Goal: Check status: Check status

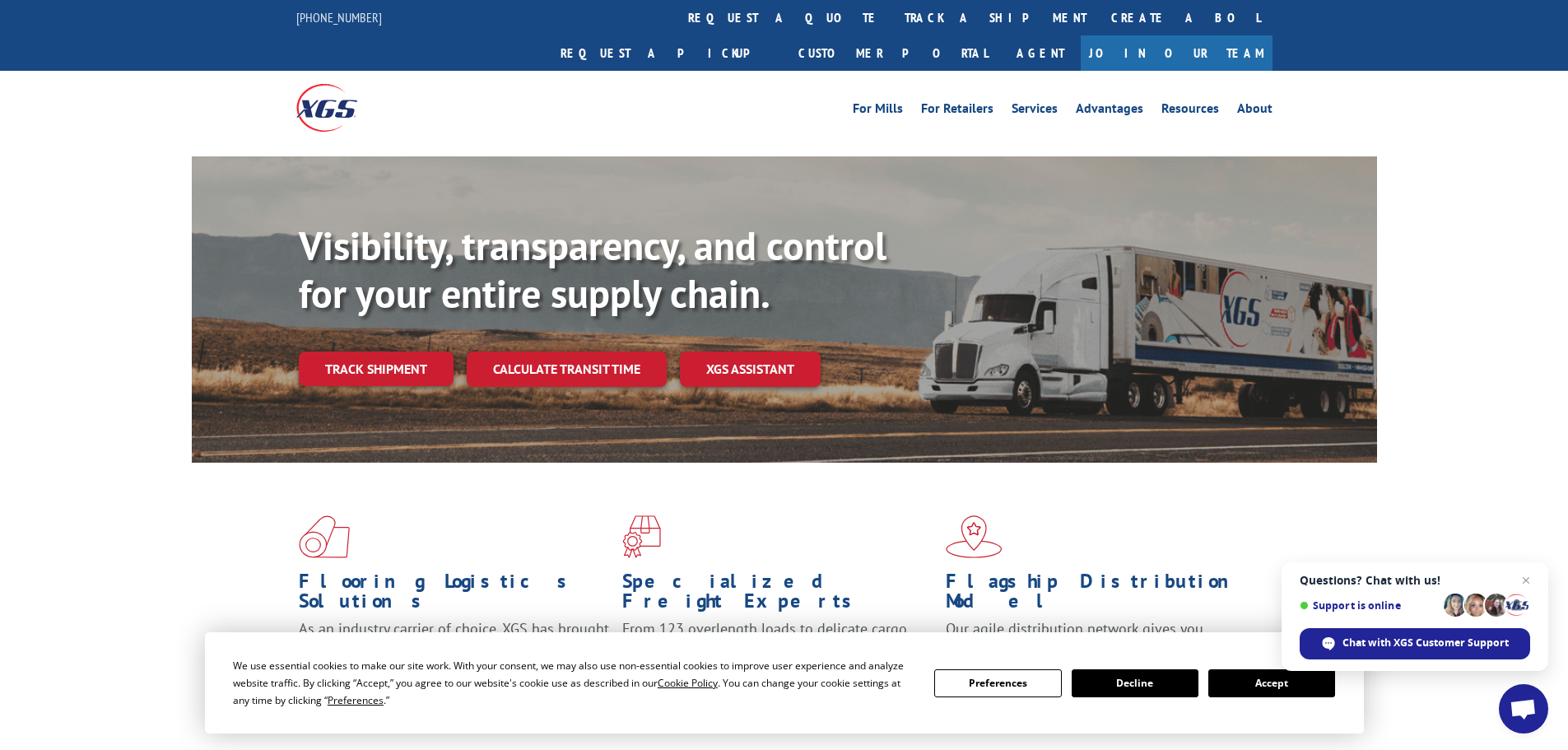
click at [1258, 693] on button "Accept" at bounding box center [1272, 683] width 127 height 28
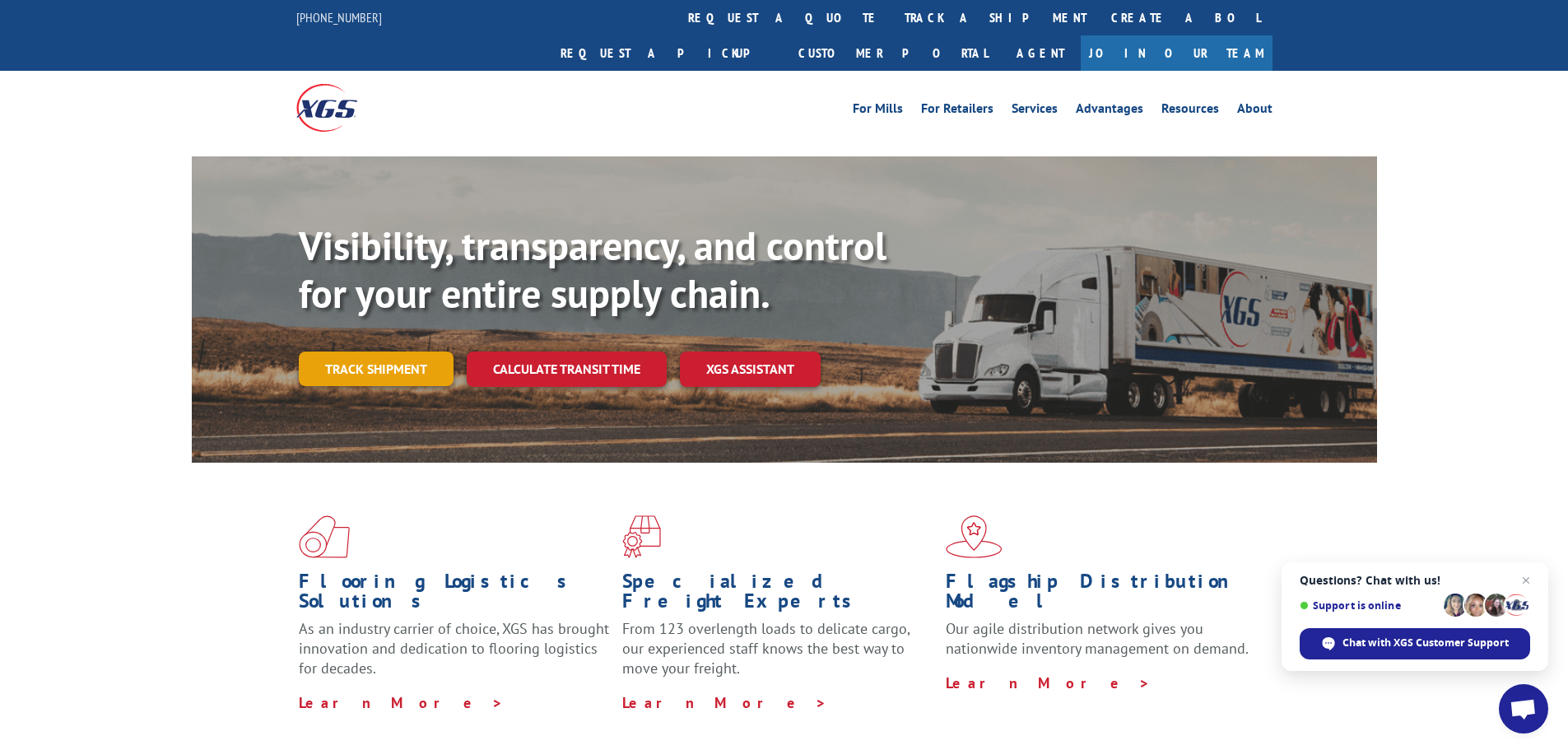
click at [389, 352] on link "Track shipment" at bounding box center [376, 369] width 155 height 34
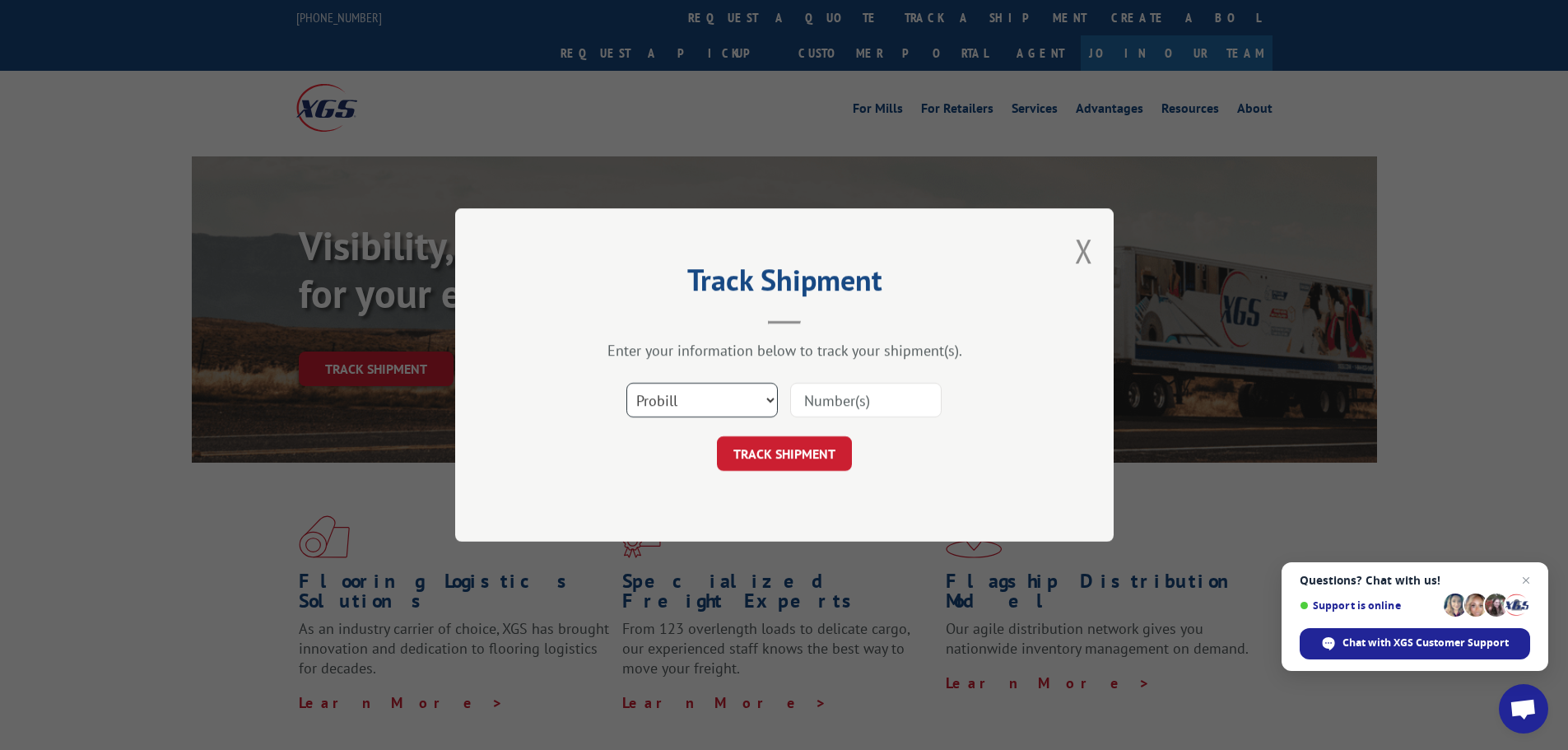
click at [726, 401] on select "Select category... Probill BOL PO" at bounding box center [702, 400] width 151 height 34
select select "po"
click at [627, 383] on select "Select category... Probill BOL PO" at bounding box center [702, 400] width 151 height 34
click at [862, 391] on input at bounding box center [866, 400] width 151 height 34
paste input "35536278"
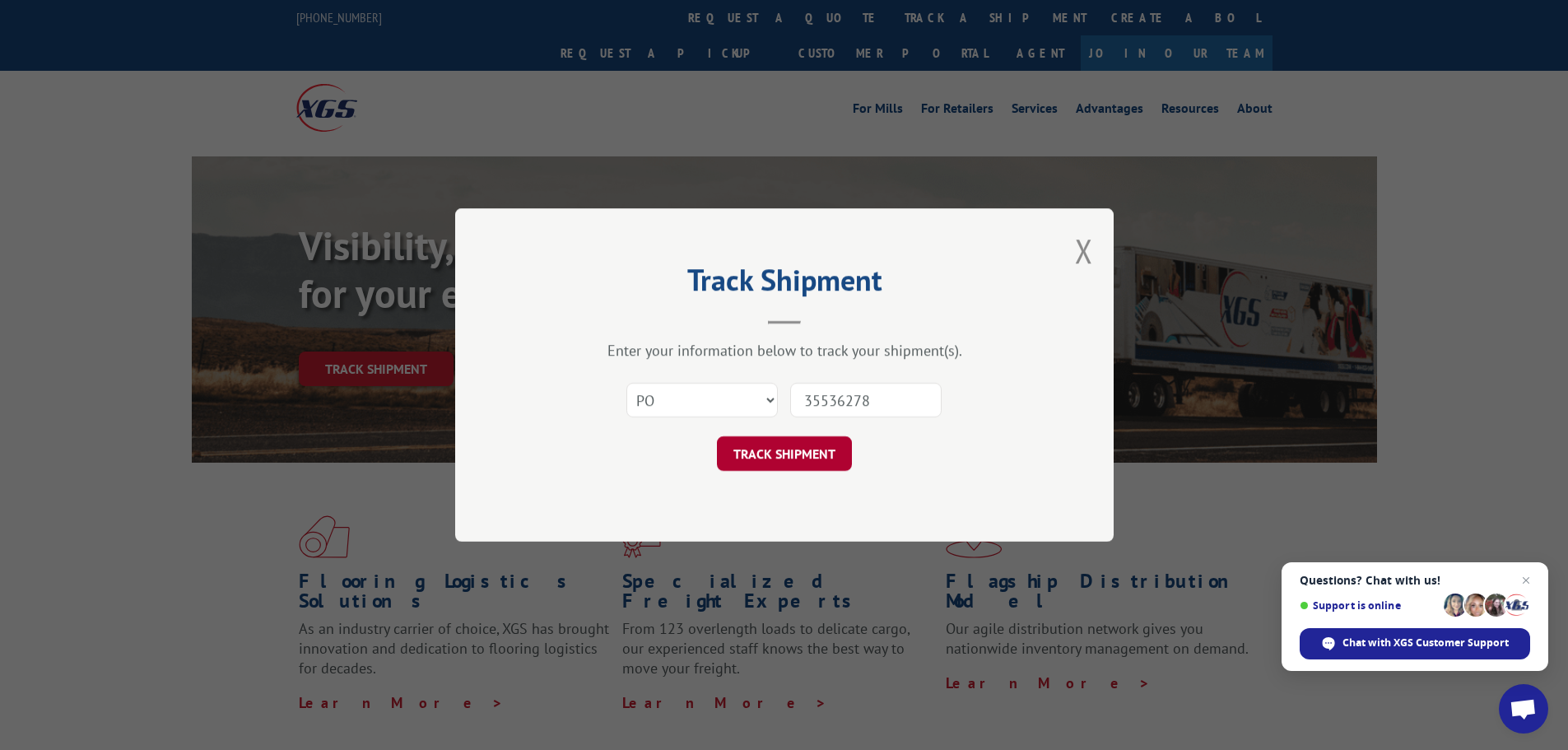
type input "35536278"
click at [793, 460] on button "TRACK SHIPMENT" at bounding box center [784, 454] width 135 height 34
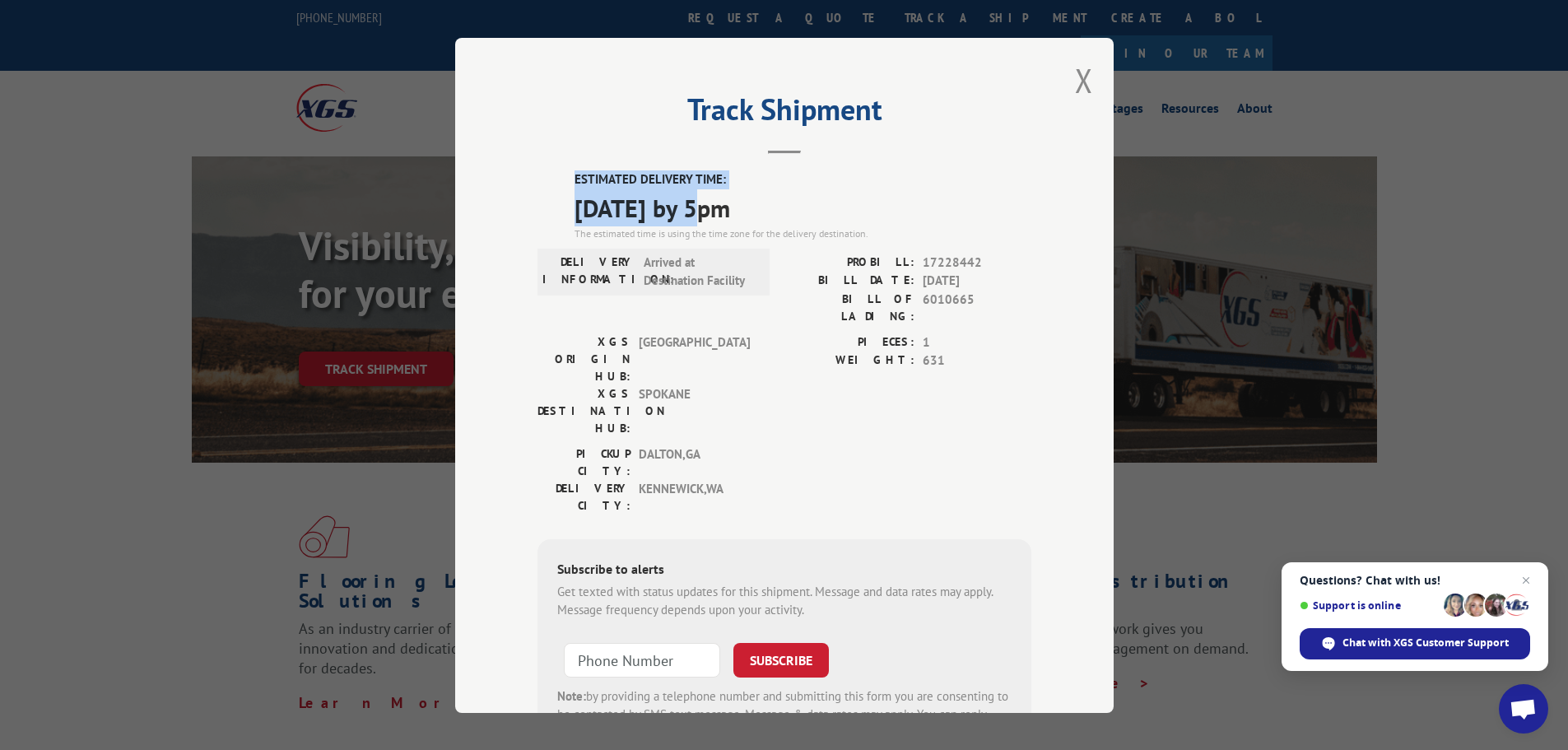
drag, startPoint x: 561, startPoint y: 170, endPoint x: 711, endPoint y: 205, distance: 154.0
click at [711, 205] on div "Track Shipment ESTIMATED DELIVERY TIME: [DATE] by 5pm The estimated time is usi…" at bounding box center [784, 375] width 658 height 675
drag, startPoint x: 655, startPoint y: 197, endPoint x: 708, endPoint y: 204, distance: 53.5
click at [708, 204] on span "[DATE] by 5pm" at bounding box center [803, 207] width 457 height 37
